Goal: Information Seeking & Learning: Learn about a topic

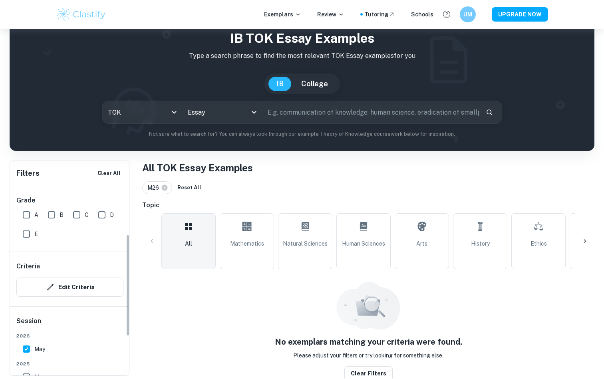
scroll to position [90, 0]
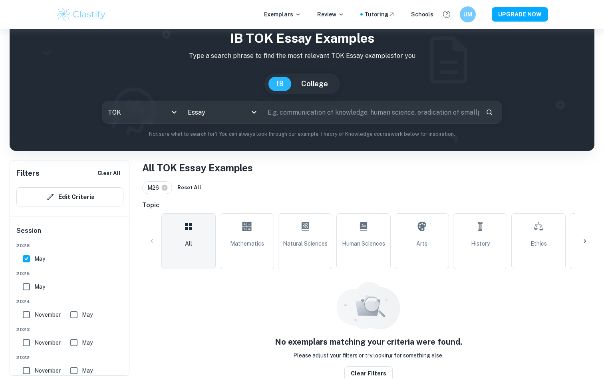
click at [27, 280] on input "May" at bounding box center [26, 287] width 16 height 16
checkbox input "true"
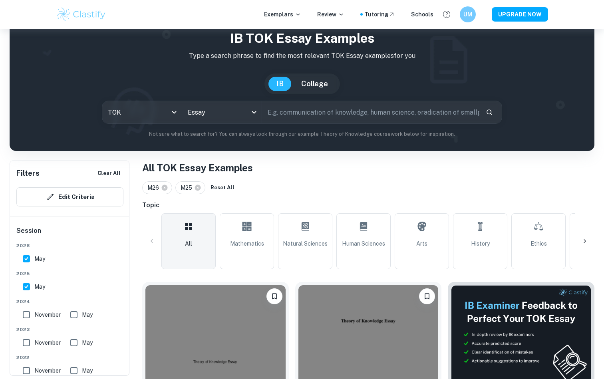
click at [27, 262] on input "May" at bounding box center [26, 259] width 16 height 16
checkbox input "false"
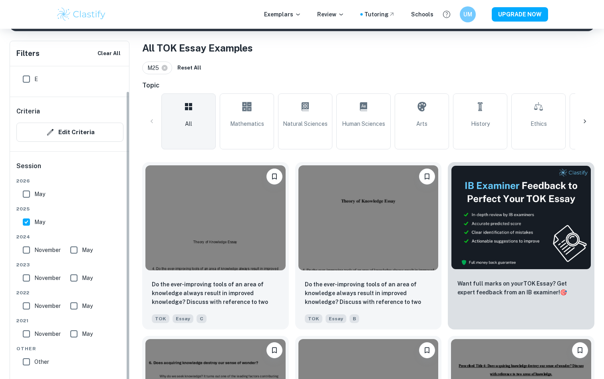
scroll to position [35, 0]
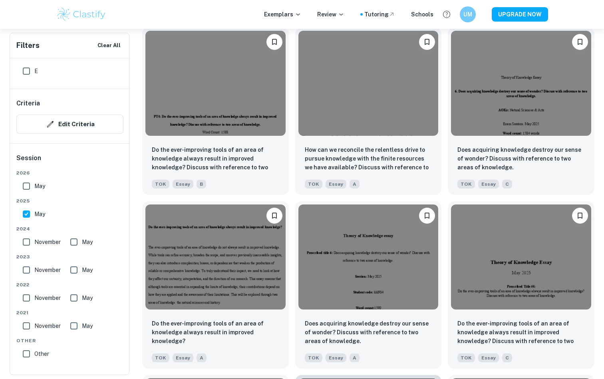
click at [25, 209] on input "May" at bounding box center [26, 214] width 16 height 16
checkbox input "false"
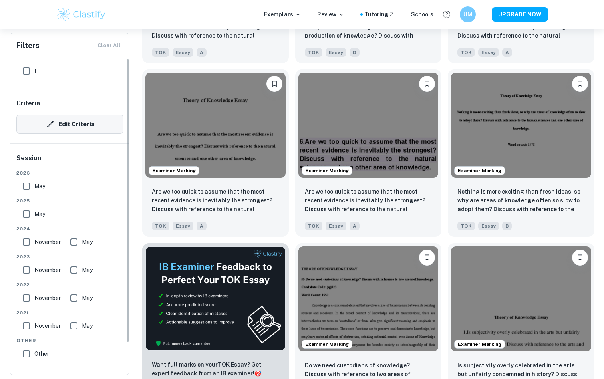
scroll to position [0, 0]
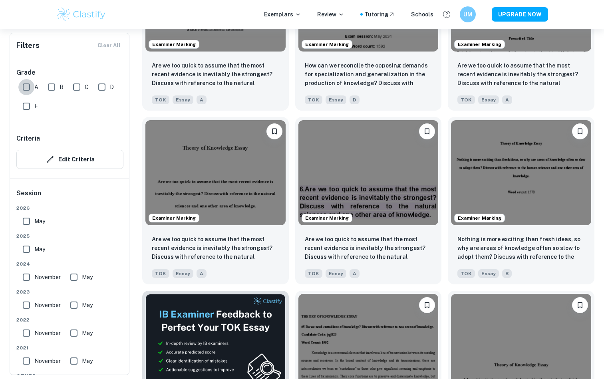
click at [25, 87] on input "A" at bounding box center [26, 87] width 16 height 16
checkbox input "true"
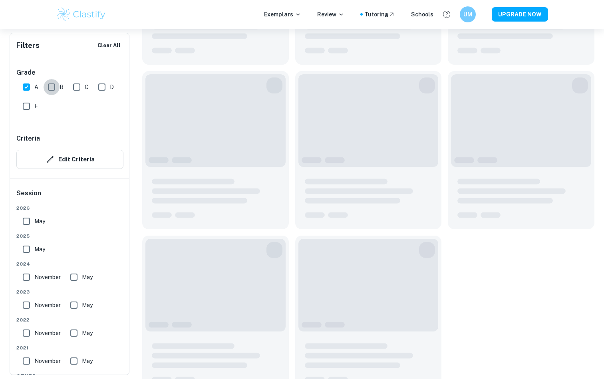
click at [47, 83] on input "B" at bounding box center [52, 87] width 16 height 16
checkbox input "true"
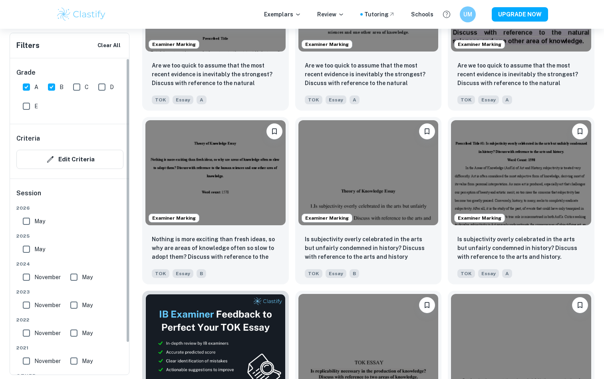
click at [26, 248] on input "May" at bounding box center [26, 249] width 16 height 16
checkbox input "true"
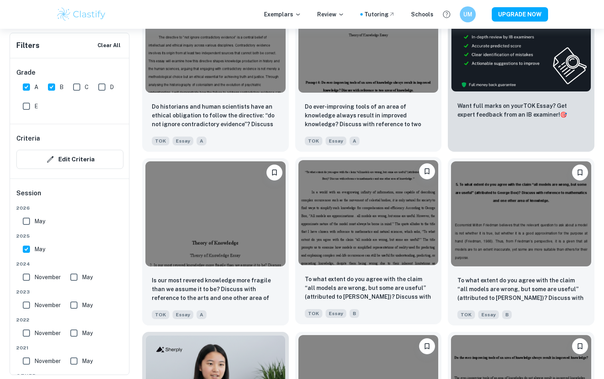
scroll to position [323, 0]
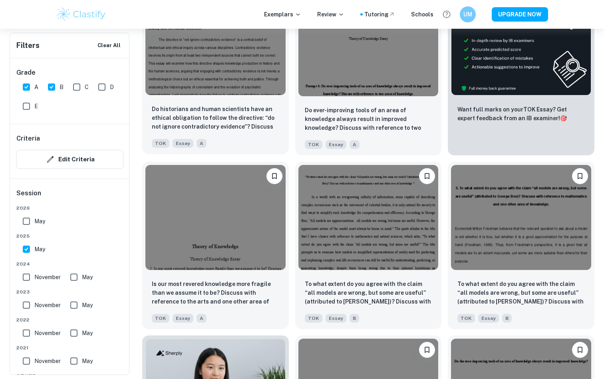
click at [257, 73] on img at bounding box center [215, 42] width 140 height 105
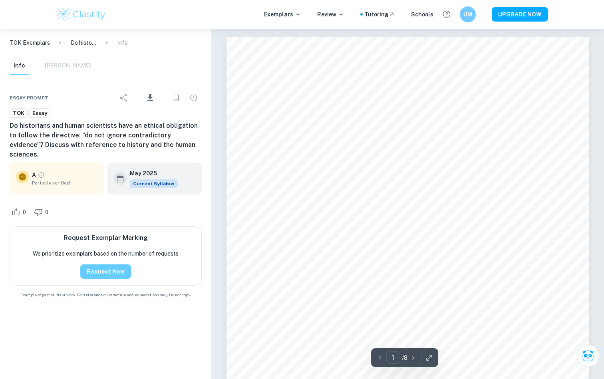
click at [96, 264] on button "Request Now" at bounding box center [105, 271] width 51 height 14
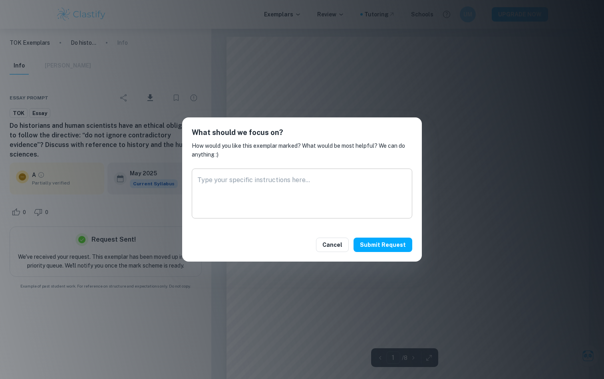
click at [288, 180] on textarea at bounding box center [301, 193] width 209 height 37
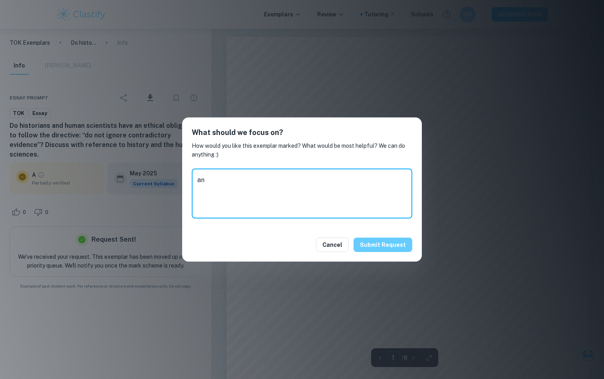
type textarea "a"
click at [369, 244] on button "Submit request" at bounding box center [382, 245] width 59 height 14
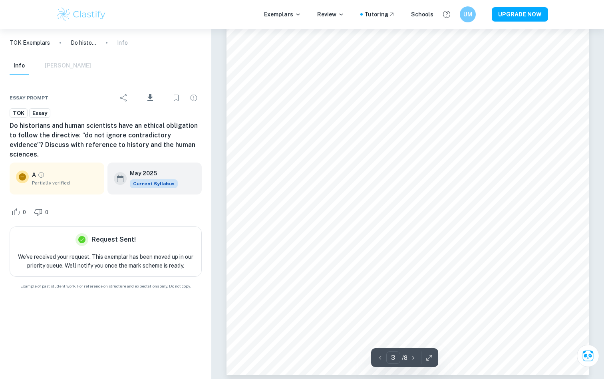
scroll to position [1233, 0]
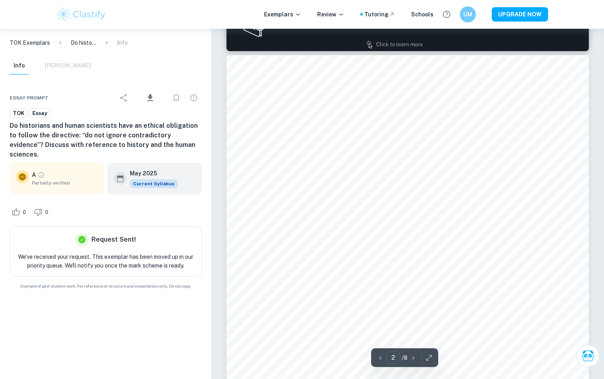
type input "1"
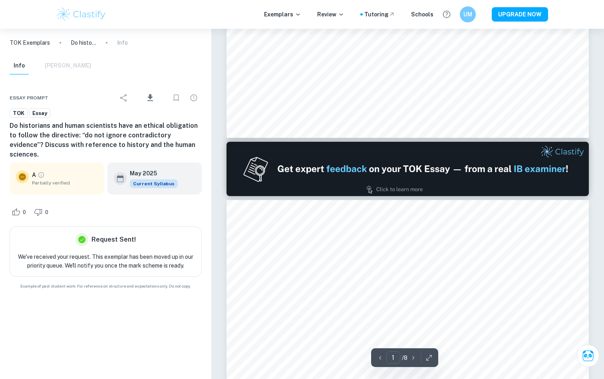
scroll to position [368, 0]
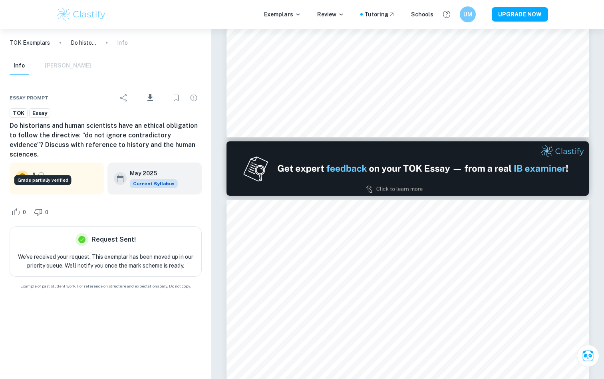
click at [42, 171] on icon "Grade partially verified" at bounding box center [41, 174] width 7 height 7
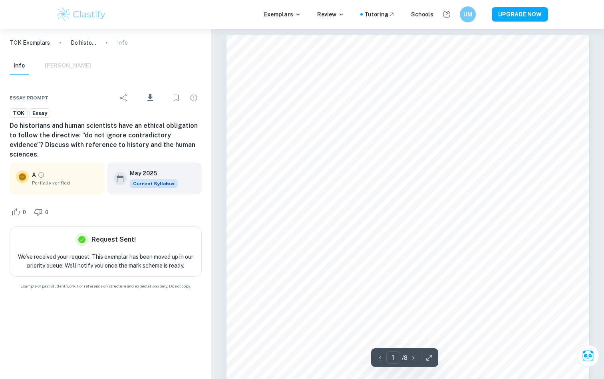
scroll to position [0, 0]
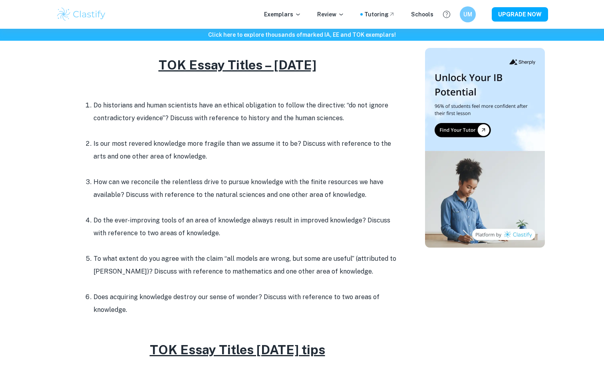
scroll to position [331, 0]
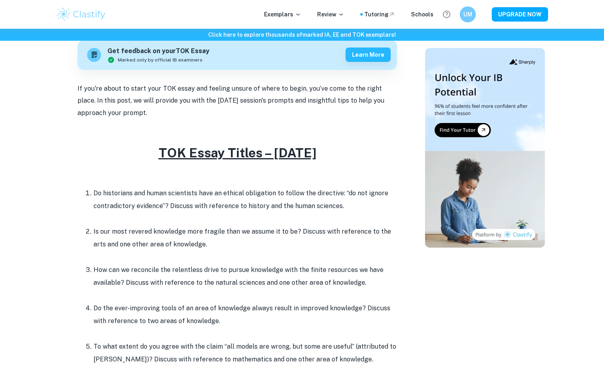
scroll to position [243, 0]
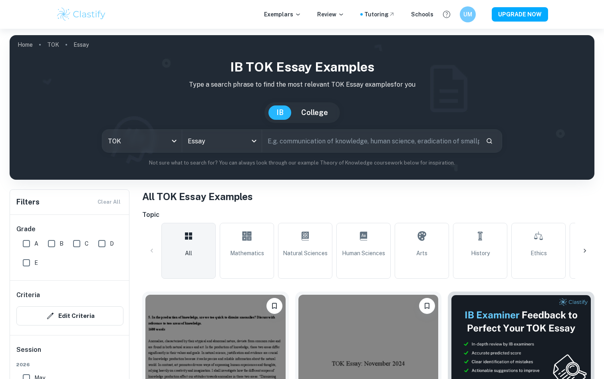
scroll to position [308, 0]
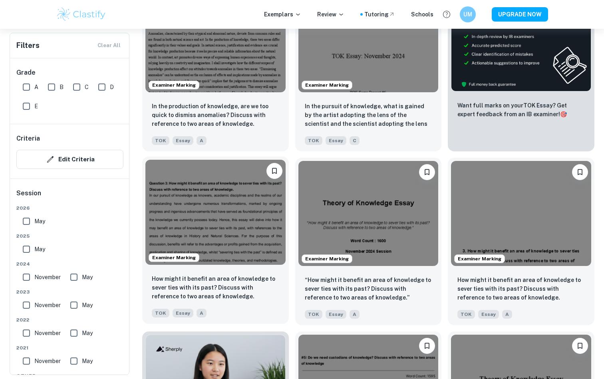
click at [224, 210] on img at bounding box center [215, 212] width 140 height 105
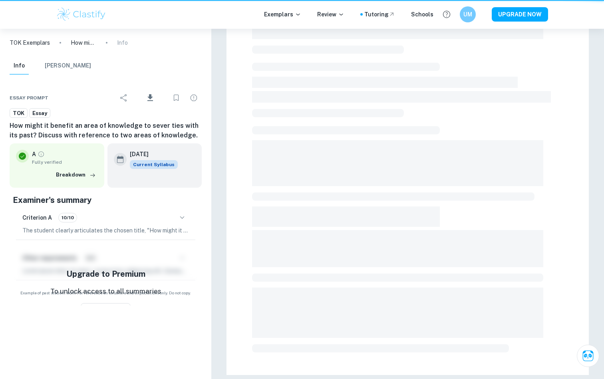
click at [224, 210] on div at bounding box center [407, 118] width 393 height 521
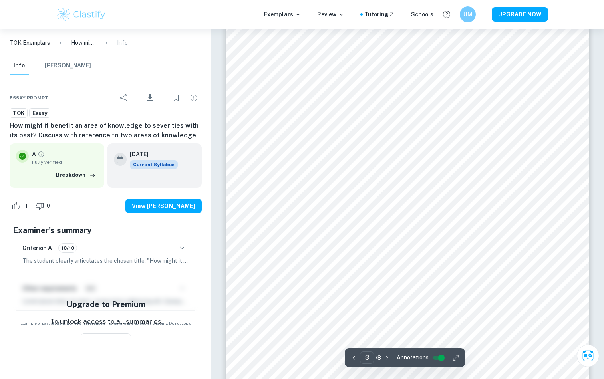
scroll to position [1296, 0]
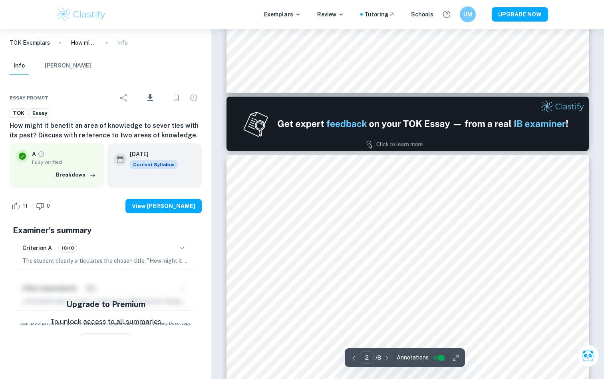
type input "1"
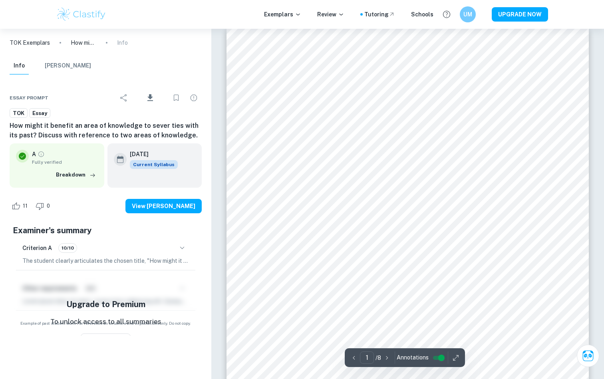
scroll to position [0, 0]
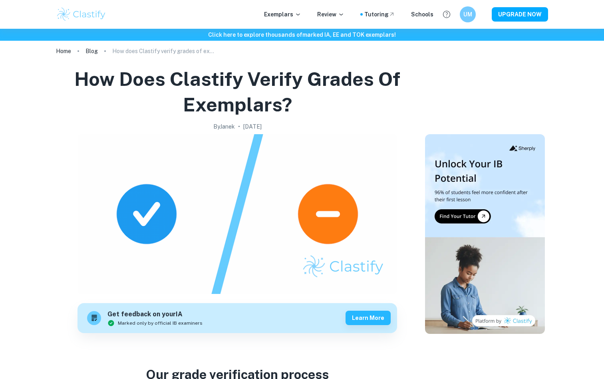
scroll to position [12, 0]
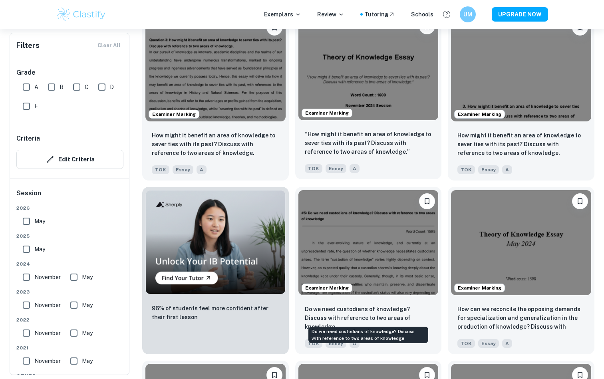
scroll to position [452, 0]
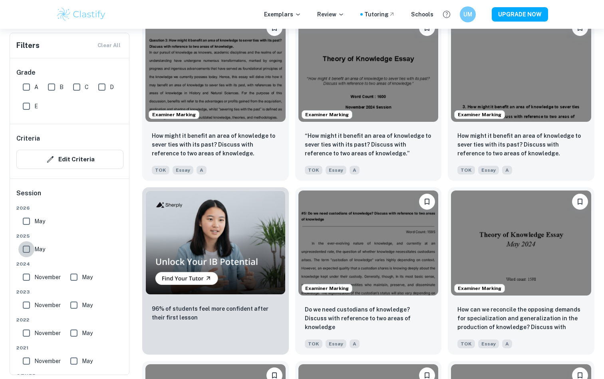
click at [26, 249] on input "May" at bounding box center [26, 249] width 16 height 16
checkbox input "true"
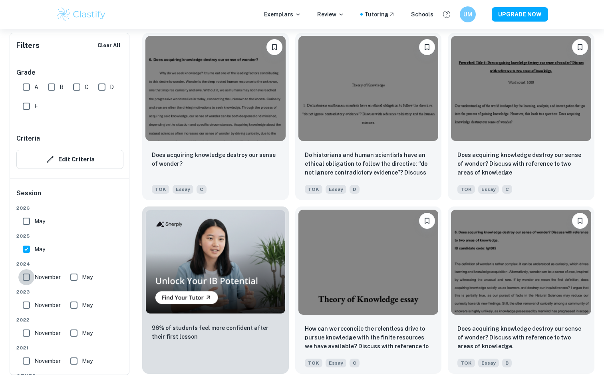
click at [25, 281] on input "November" at bounding box center [26, 277] width 16 height 16
checkbox input "true"
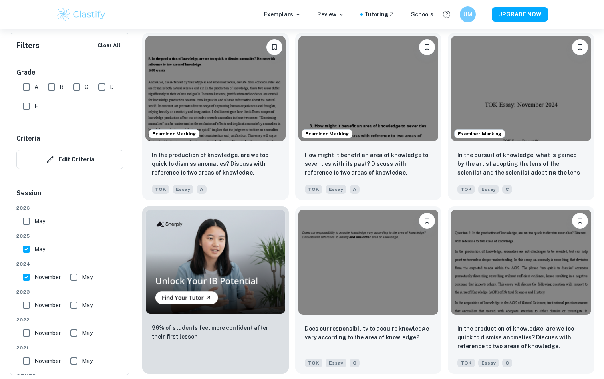
click at [74, 274] on input "May" at bounding box center [74, 277] width 16 height 16
checkbox input "true"
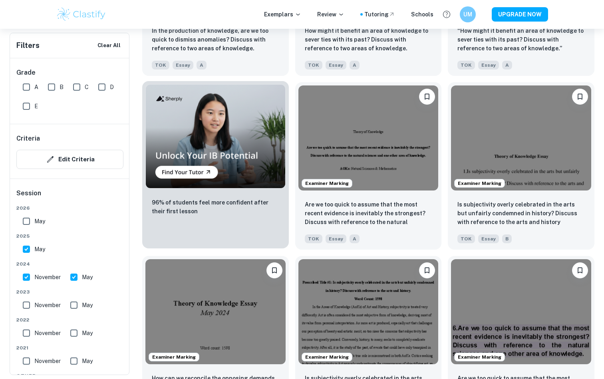
scroll to position [577, 0]
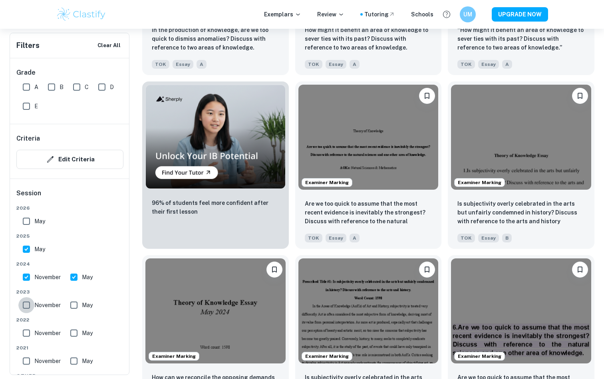
click at [24, 307] on input "November" at bounding box center [26, 305] width 16 height 16
checkbox input "true"
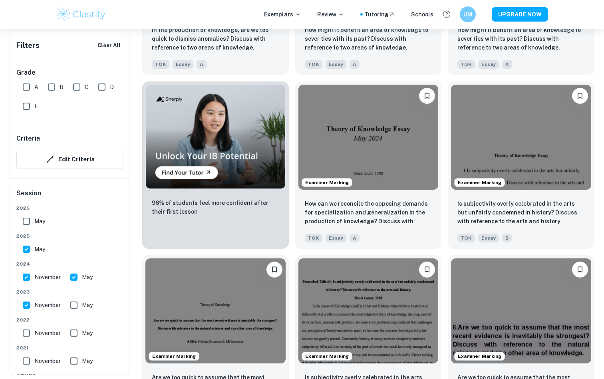
click at [74, 303] on input "May" at bounding box center [74, 305] width 16 height 16
checkbox input "true"
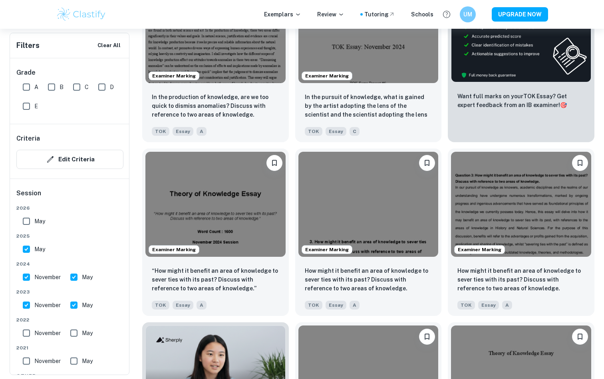
scroll to position [330, 0]
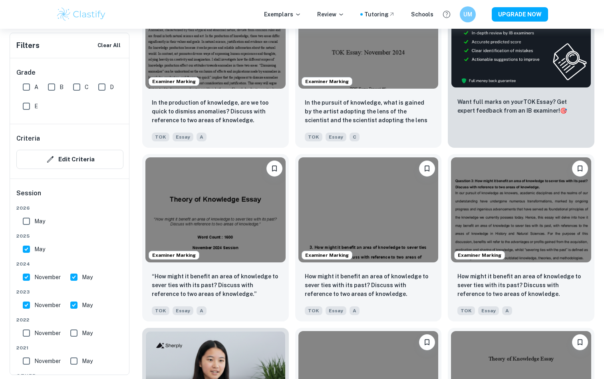
click at [30, 88] on input "A" at bounding box center [26, 87] width 16 height 16
checkbox input "true"
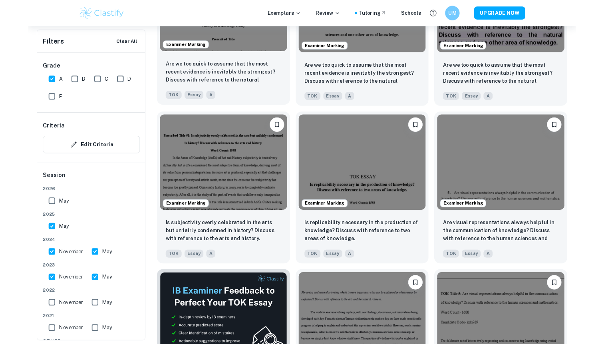
scroll to position [1059, 0]
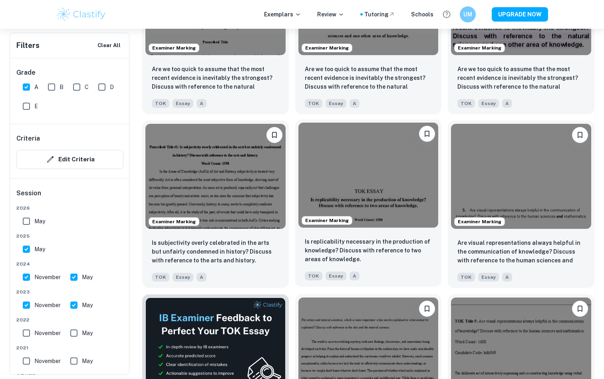
drag, startPoint x: 304, startPoint y: 239, endPoint x: 341, endPoint y: 251, distance: 39.8
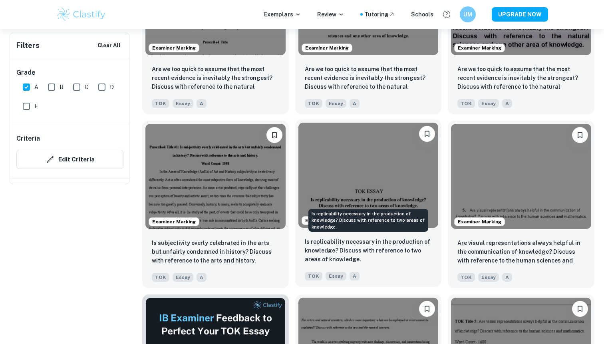
scroll to position [1651, 0]
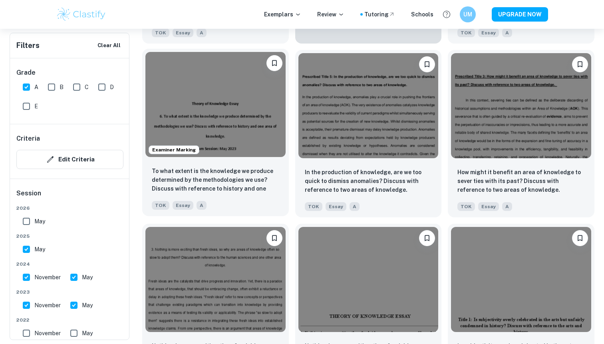
click at [234, 112] on img at bounding box center [215, 104] width 140 height 105
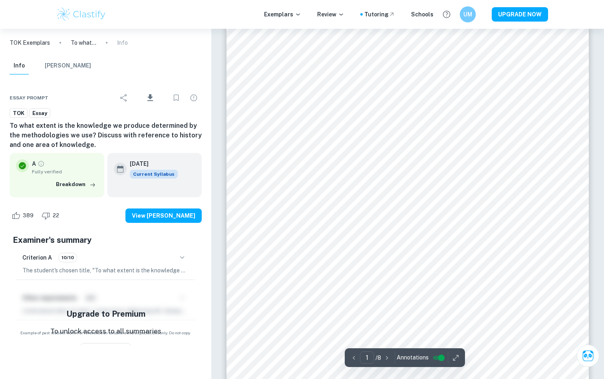
scroll to position [97, 0]
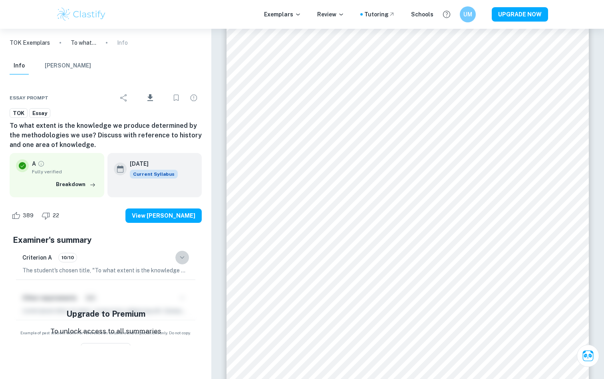
click at [178, 255] on icon "button" at bounding box center [182, 258] width 10 height 10
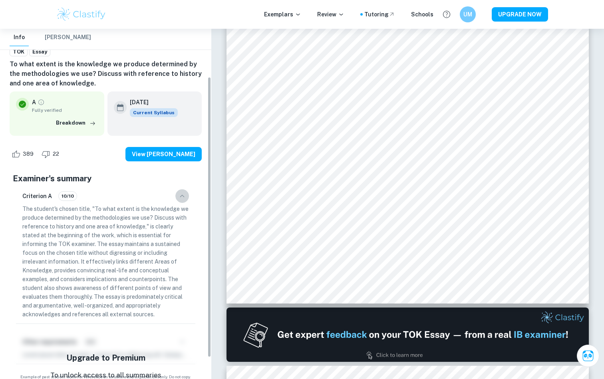
scroll to position [63, 0]
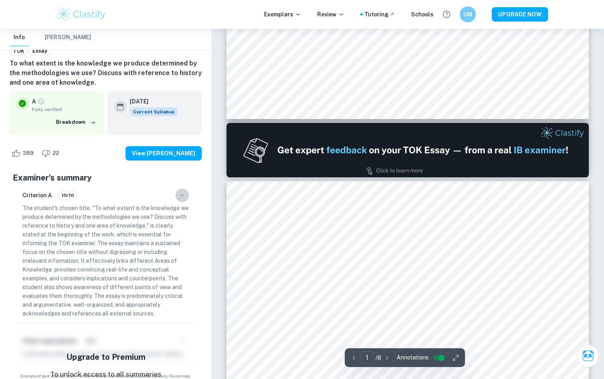
type input "2"
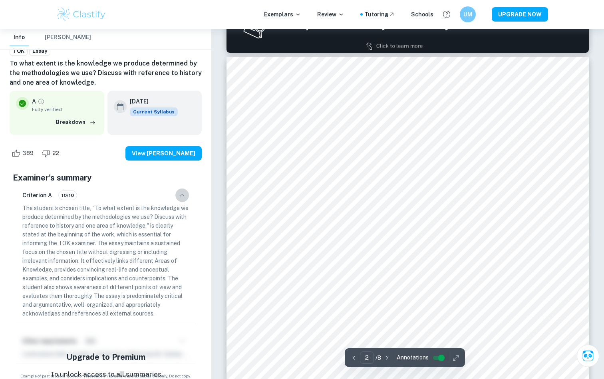
scroll to position [568, 0]
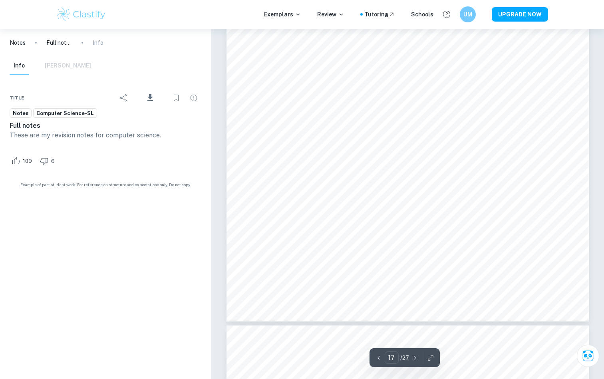
scroll to position [8375, 0]
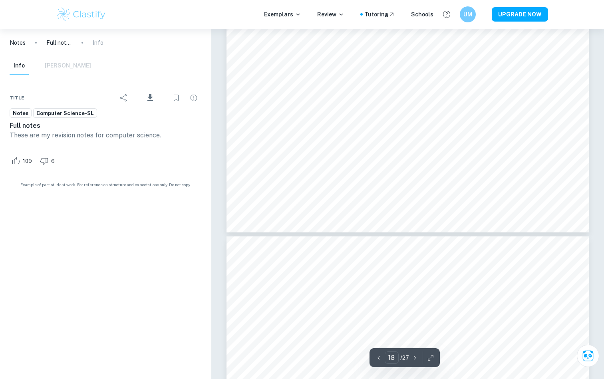
type input "17"
